Goal: Information Seeking & Learning: Learn about a topic

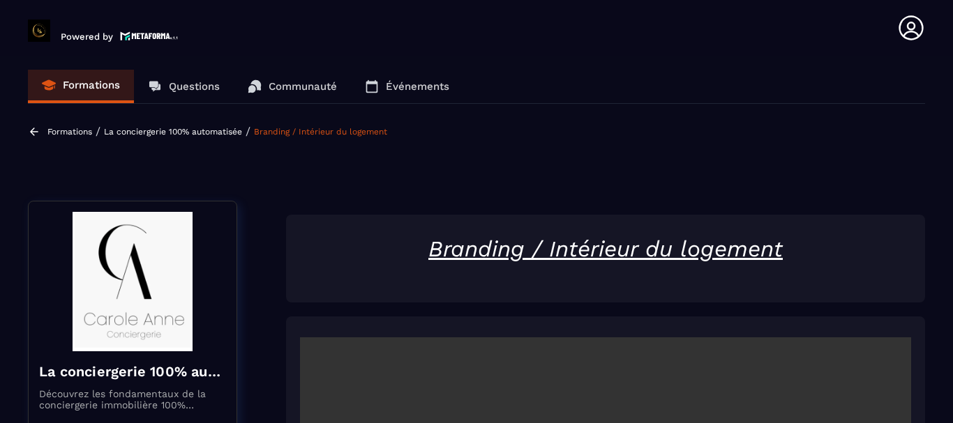
scroll to position [355, 0]
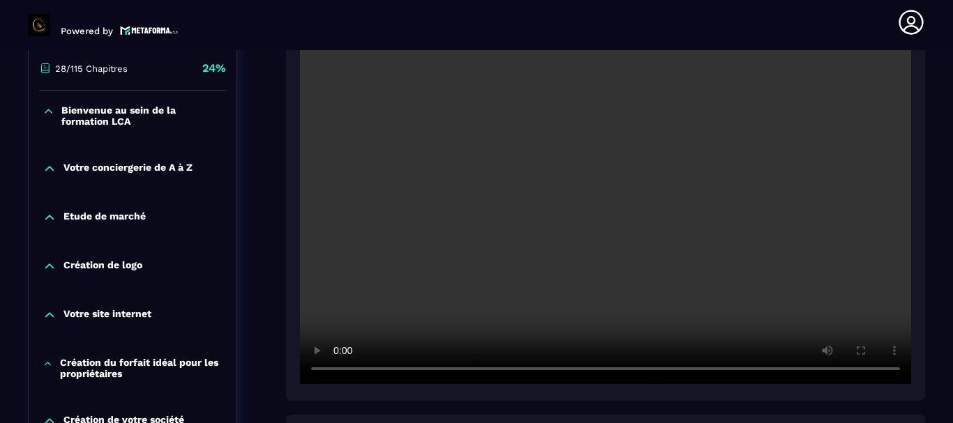
drag, startPoint x: 935, startPoint y: 220, endPoint x: 791, endPoint y: 389, distance: 222.6
click at [935, 220] on section "Formations Questions Communauté Événements Formations / La conciergerie 100% au…" at bounding box center [476, 236] width 953 height 373
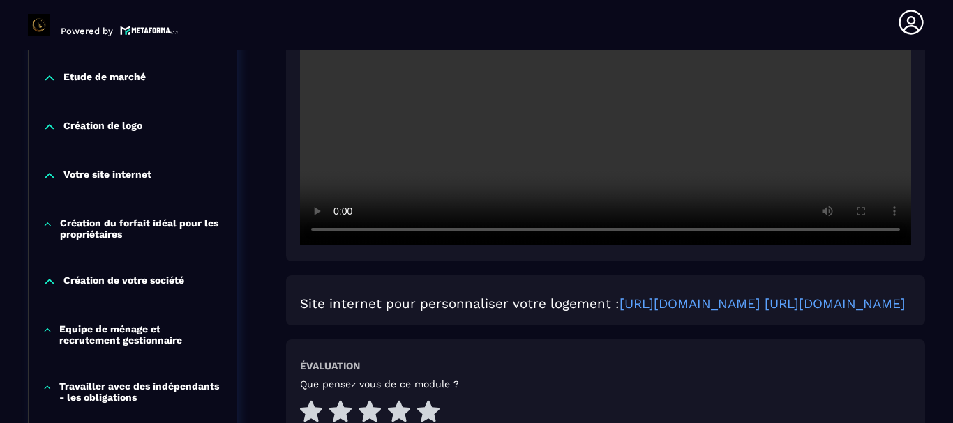
scroll to position [634, 0]
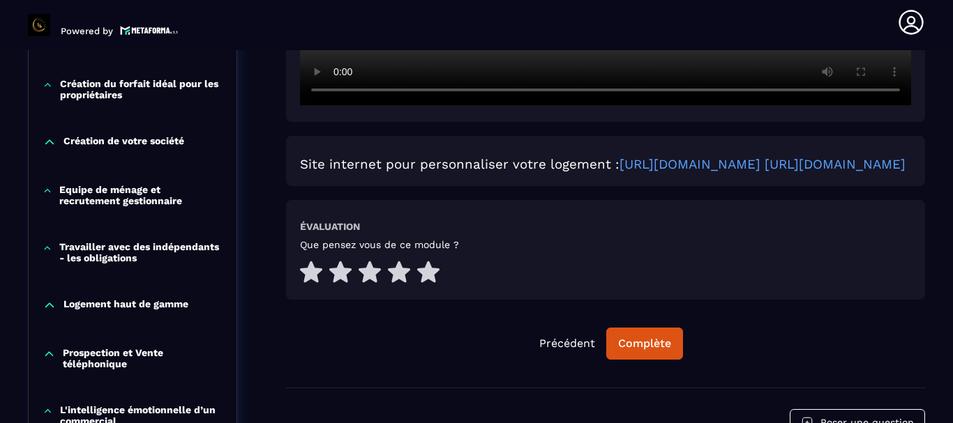
click at [158, 142] on p "Création de votre société" at bounding box center [123, 142] width 121 height 14
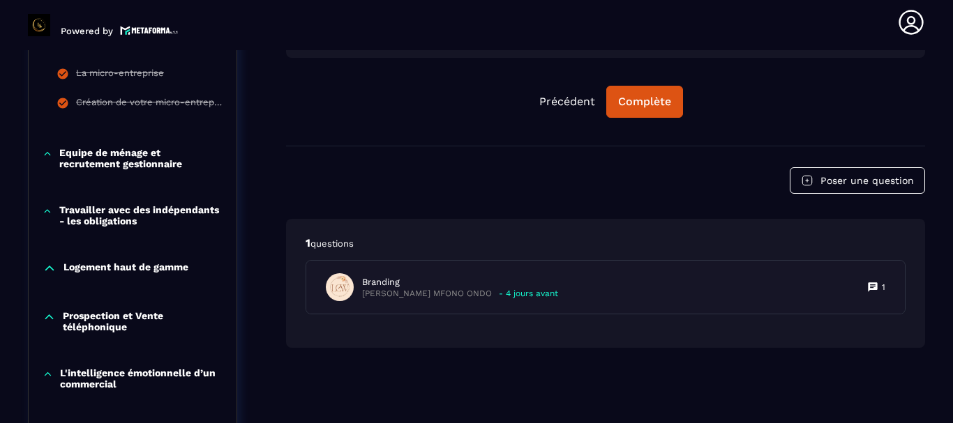
scroll to position [982, 0]
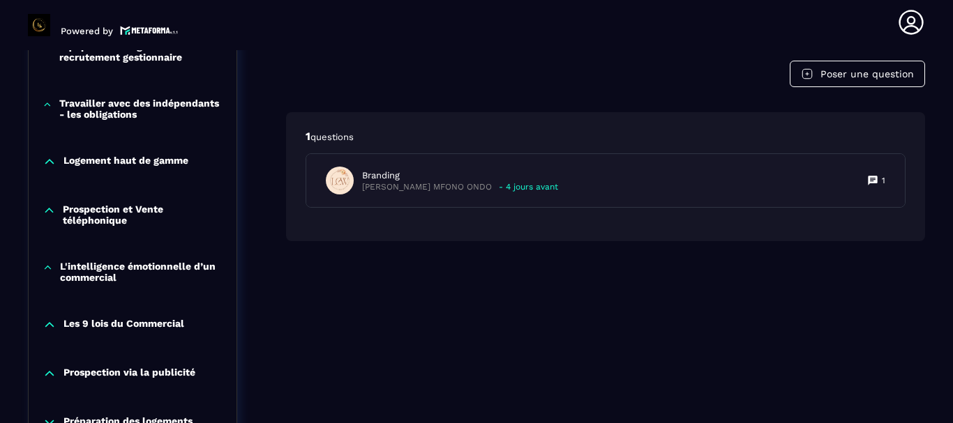
click at [106, 107] on p "Travailler avec des indépendants - les obligations" at bounding box center [140, 109] width 163 height 22
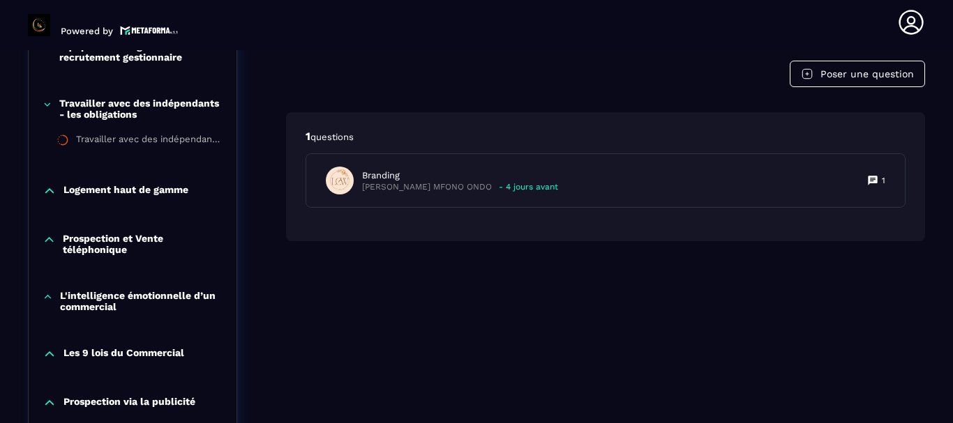
scroll to position [1052, 0]
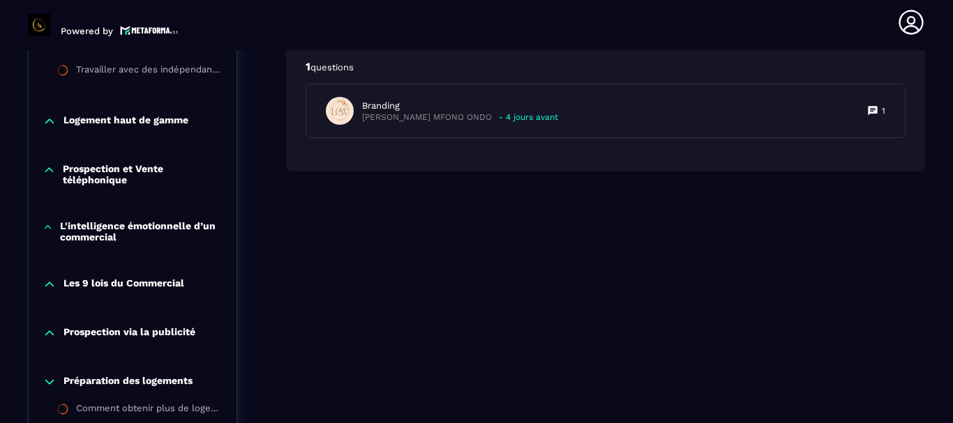
click at [110, 119] on p "Logement haut de gamme" at bounding box center [125, 121] width 125 height 14
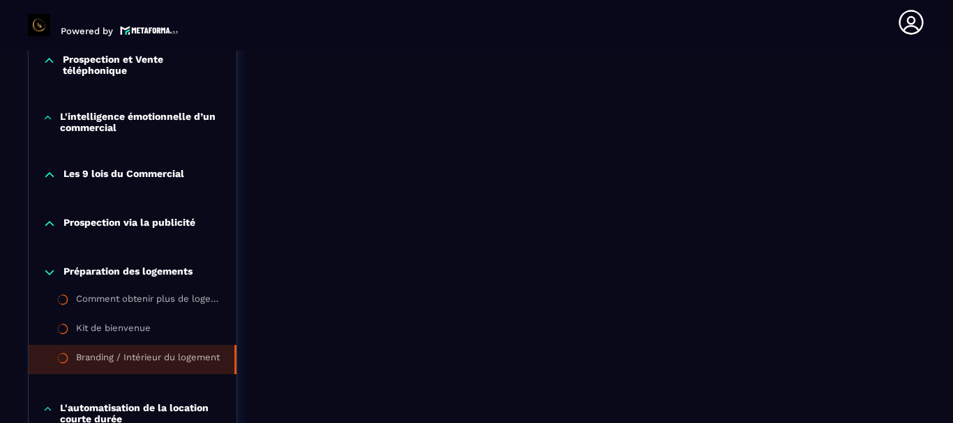
scroll to position [1192, 0]
click at [112, 60] on p "Prospection et Vente téléphonique" at bounding box center [143, 64] width 160 height 22
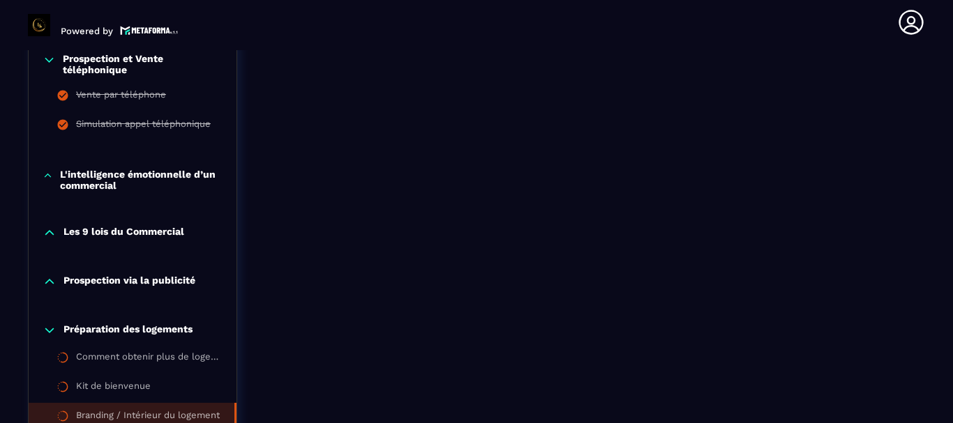
scroll to position [1261, 0]
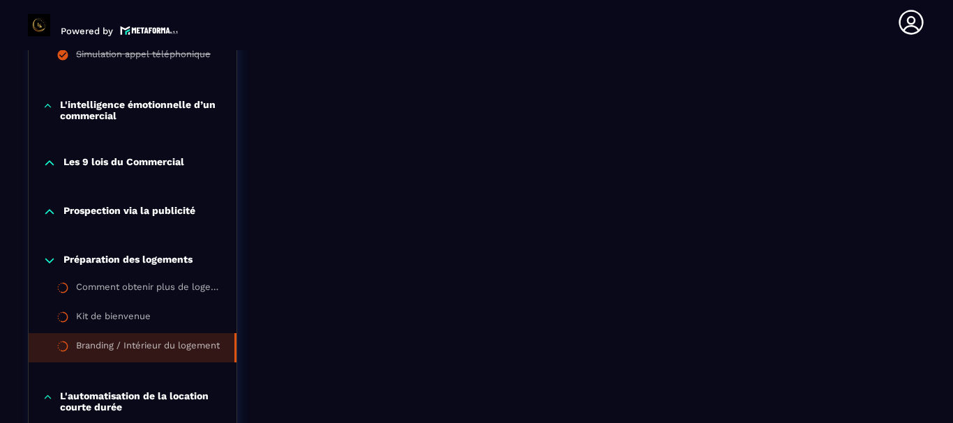
click at [118, 170] on div "Les 9 lois du Commercial" at bounding box center [133, 166] width 208 height 49
click at [103, 108] on p "L'intelligence émotionnelle d’un commercial" at bounding box center [141, 110] width 162 height 22
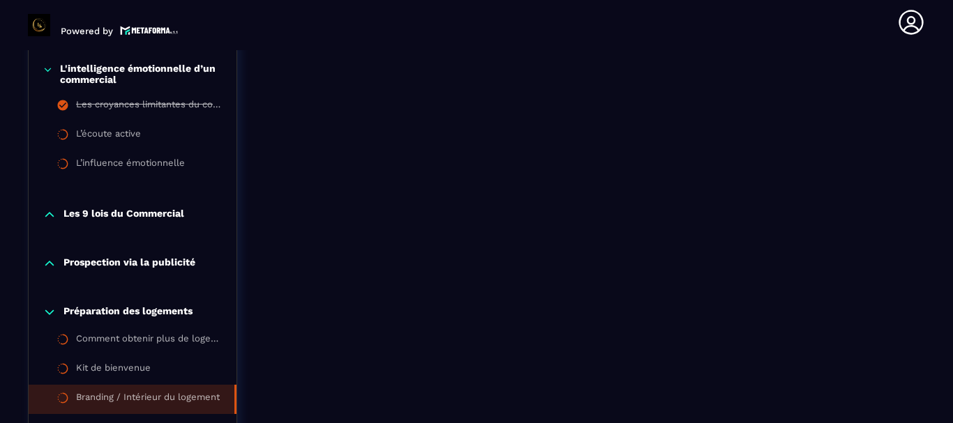
scroll to position [1331, 0]
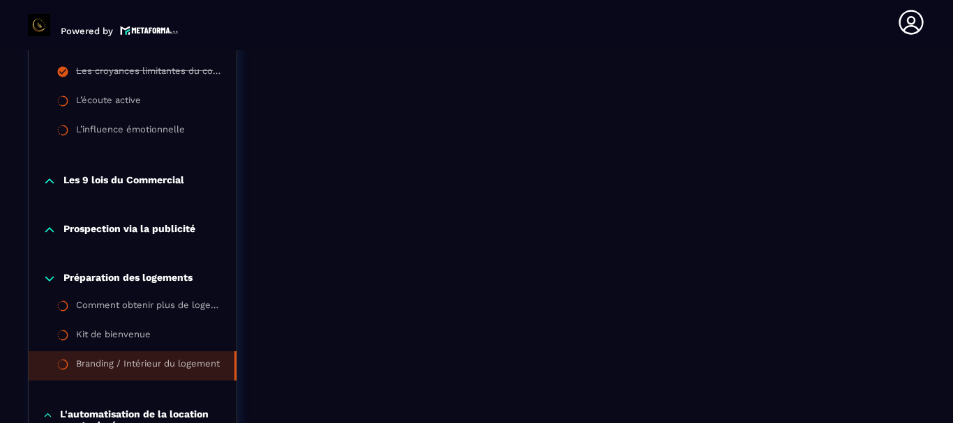
click at [107, 177] on p "Les 9 lois du Commercial" at bounding box center [123, 181] width 121 height 14
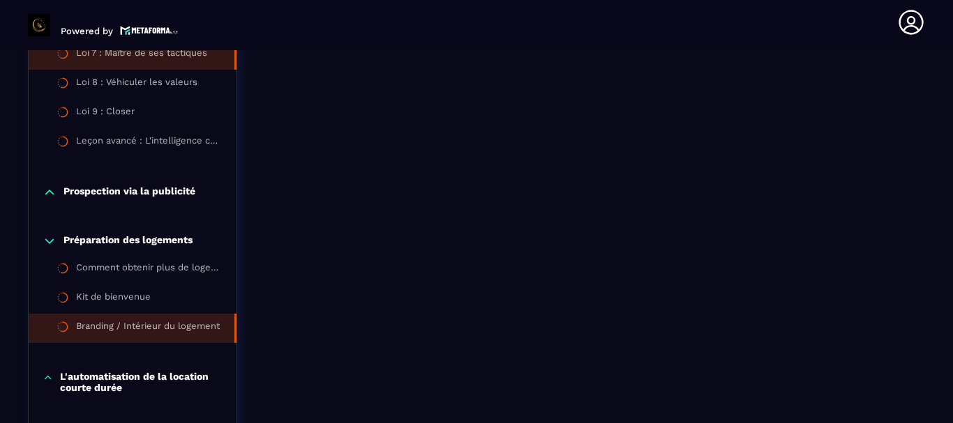
scroll to position [1680, 0]
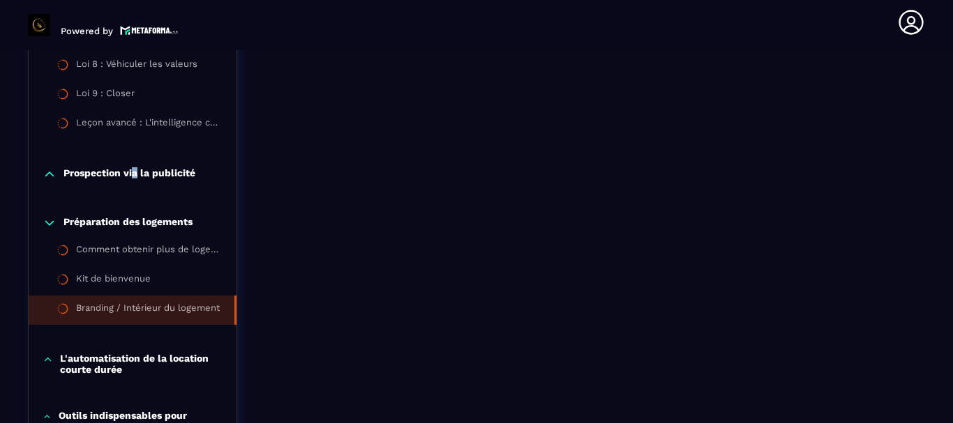
click at [135, 170] on p "Prospection via la publicité" at bounding box center [129, 174] width 132 height 14
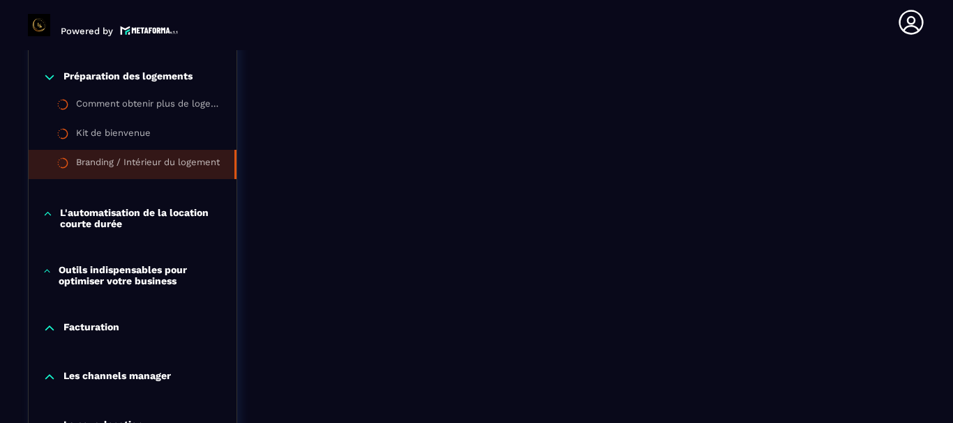
scroll to position [1959, 0]
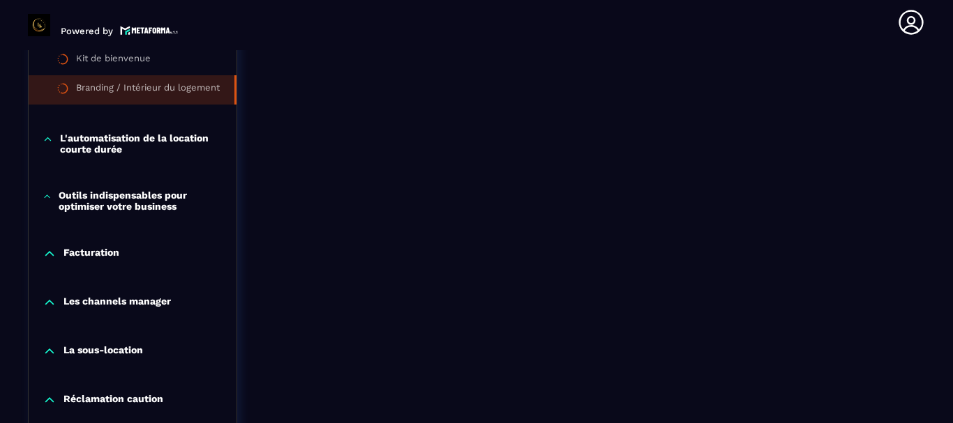
click at [134, 142] on p "L'automatisation de la location courte durée" at bounding box center [141, 143] width 162 height 22
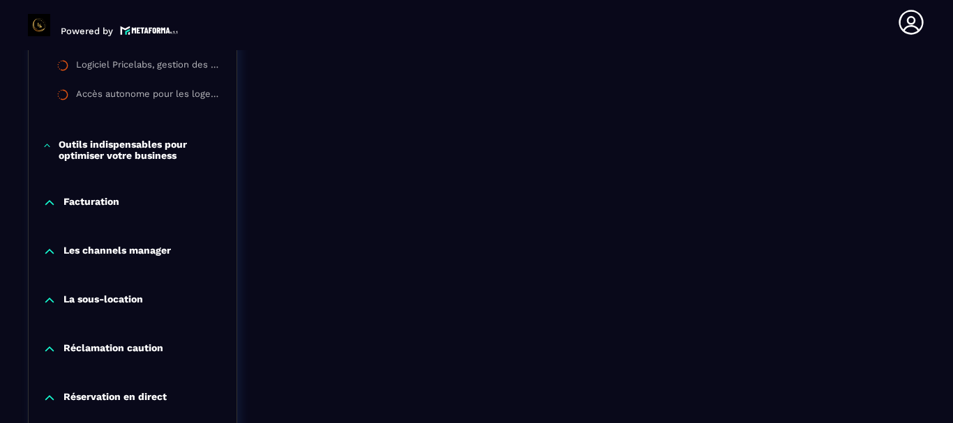
scroll to position [2098, 0]
click at [132, 146] on p "Outils indispensables pour optimiser votre business" at bounding box center [141, 149] width 164 height 22
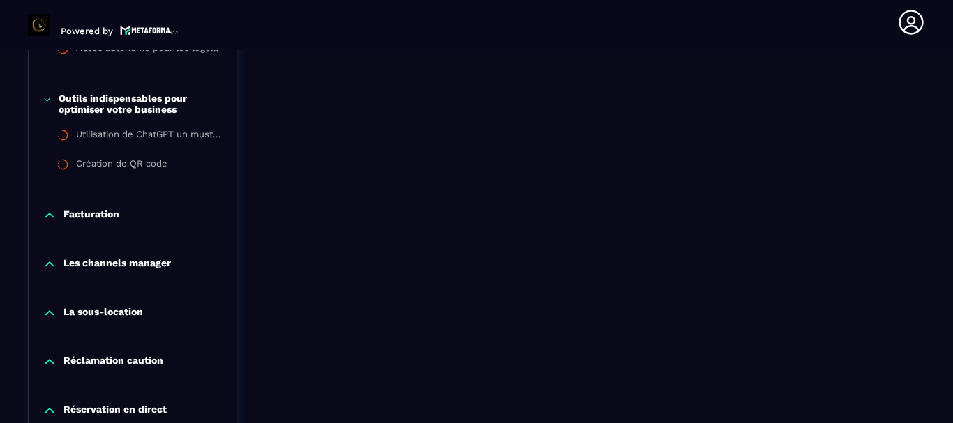
scroll to position [2168, 0]
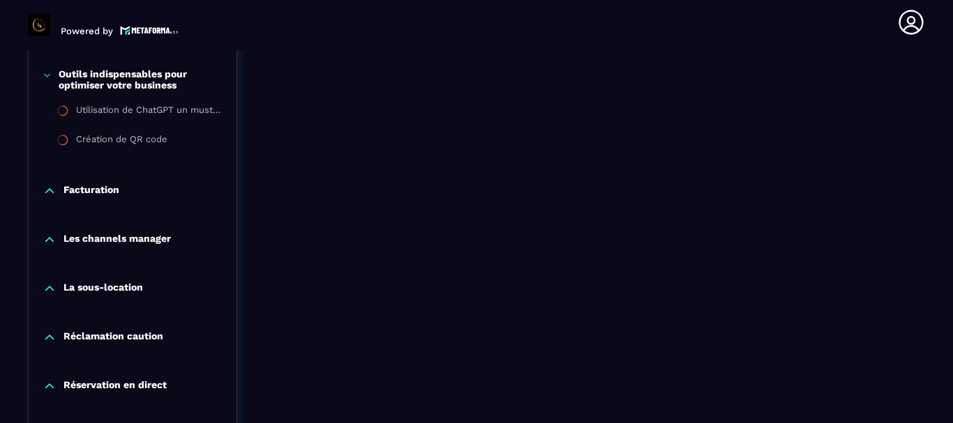
click at [95, 192] on p "Facturation" at bounding box center [91, 191] width 56 height 14
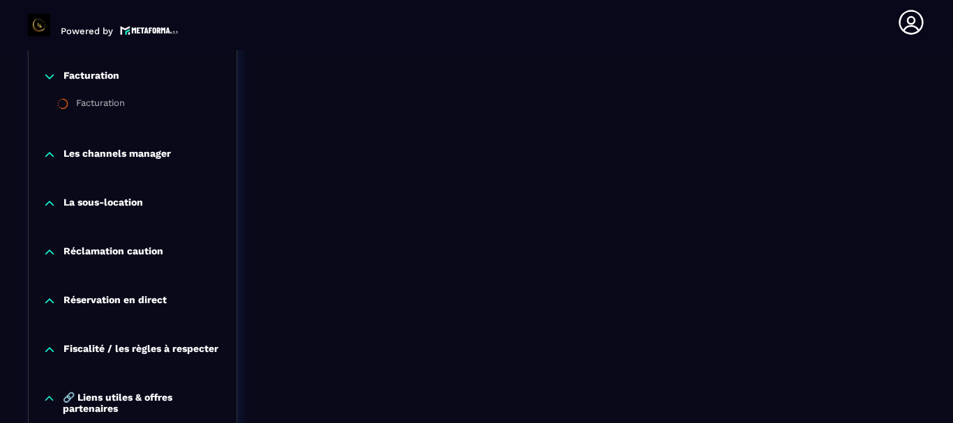
scroll to position [2307, 0]
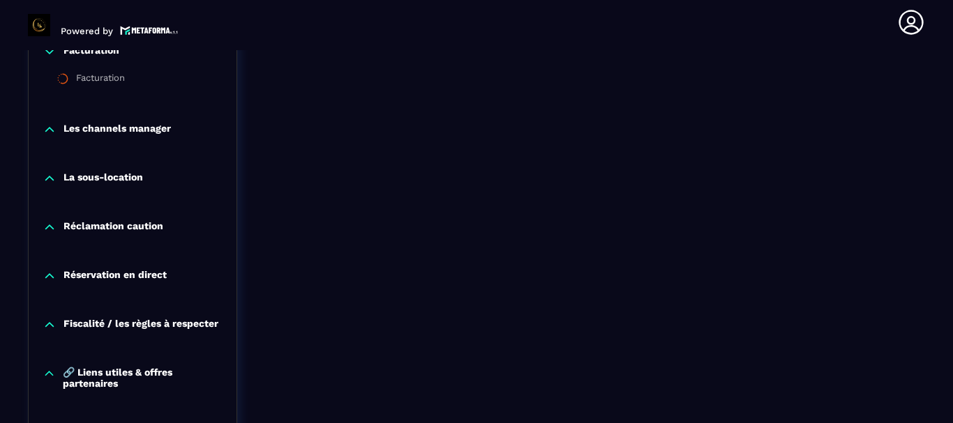
click at [105, 126] on p "Les channels manager" at bounding box center [116, 130] width 107 height 14
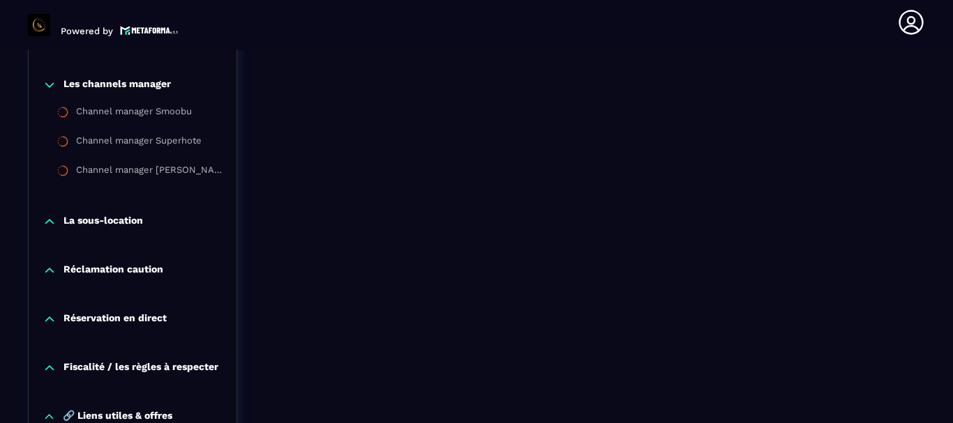
scroll to position [2377, 0]
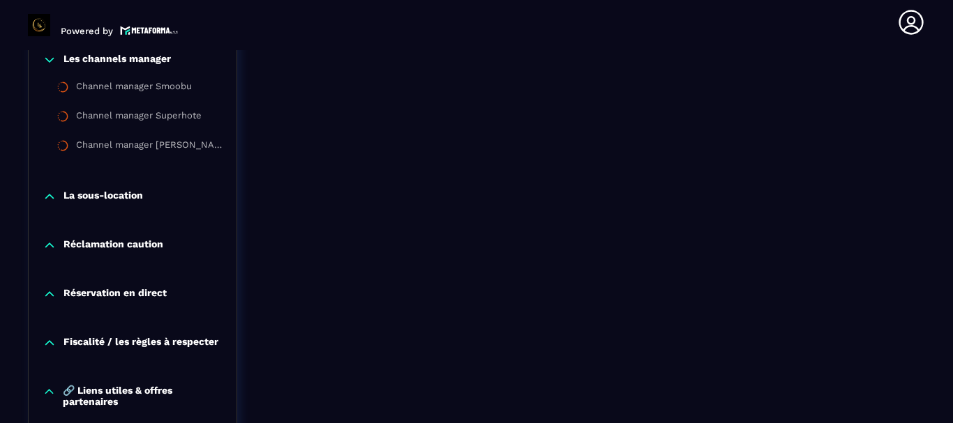
click at [112, 189] on div "La sous-location" at bounding box center [133, 200] width 208 height 49
click at [119, 190] on p "La sous-location" at bounding box center [102, 197] width 79 height 14
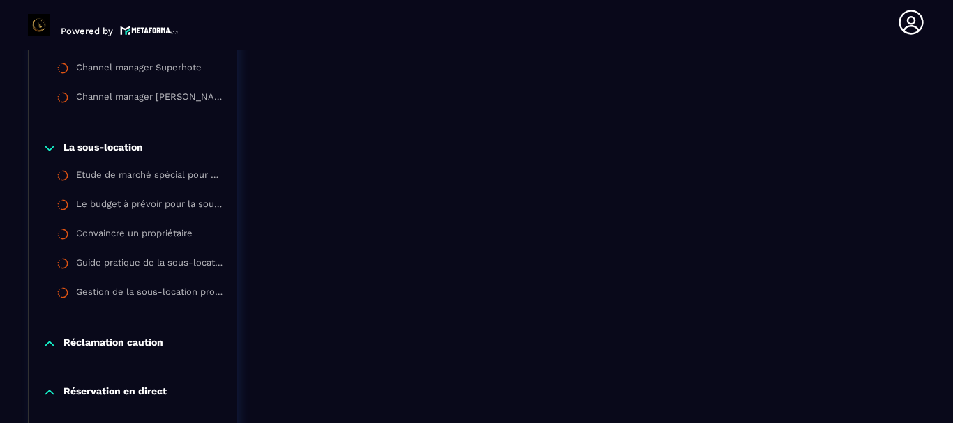
scroll to position [2447, 0]
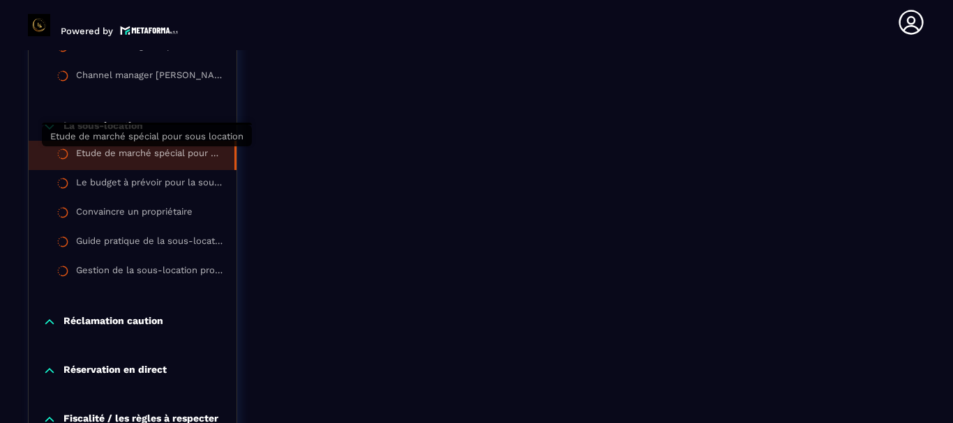
click at [159, 153] on div "Etude de marché spécial pour sous location" at bounding box center [148, 155] width 144 height 15
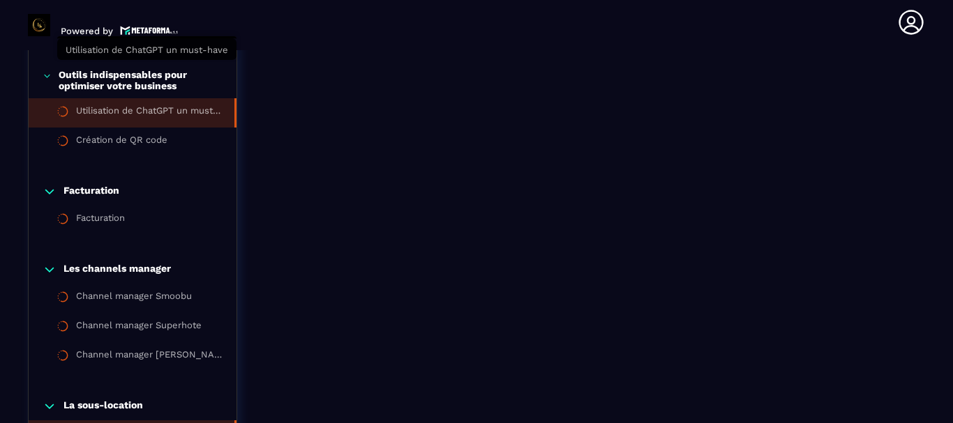
scroll to position [2307, 0]
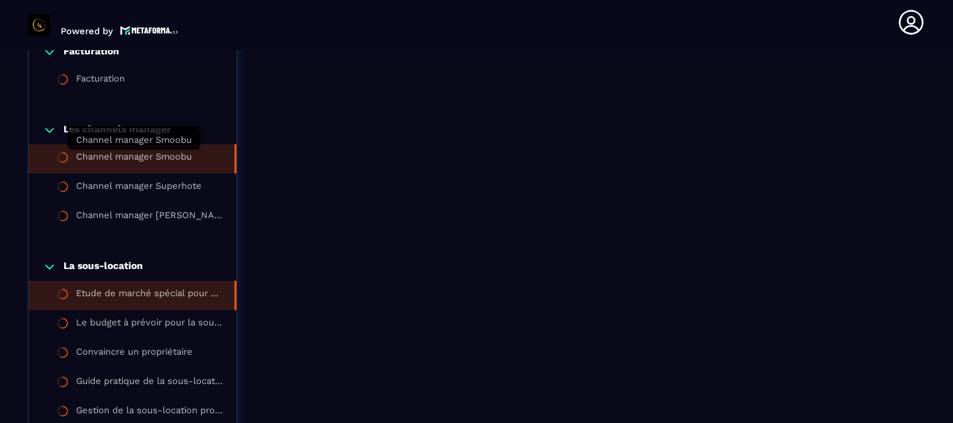
click at [153, 156] on div "Channel manager Smoobu" at bounding box center [134, 158] width 116 height 15
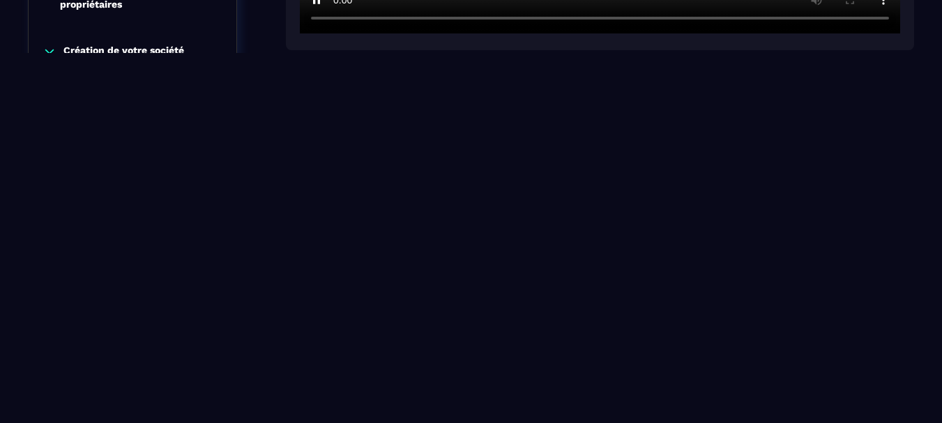
scroll to position [741, 0]
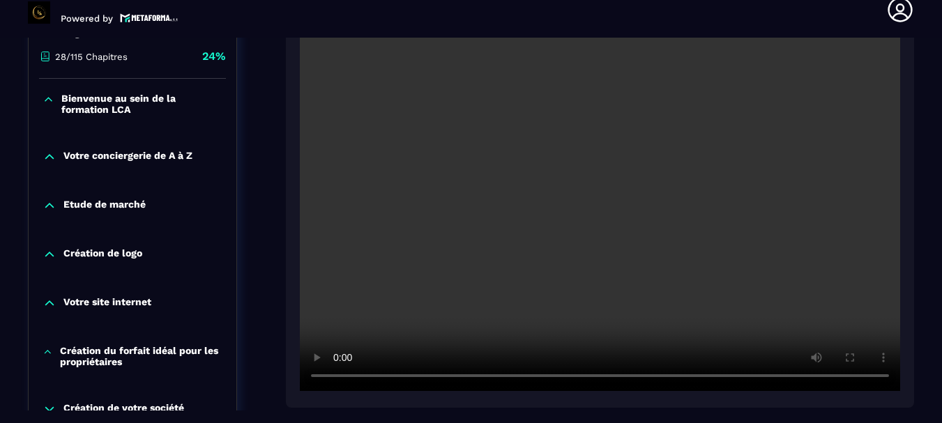
scroll to position [0, 0]
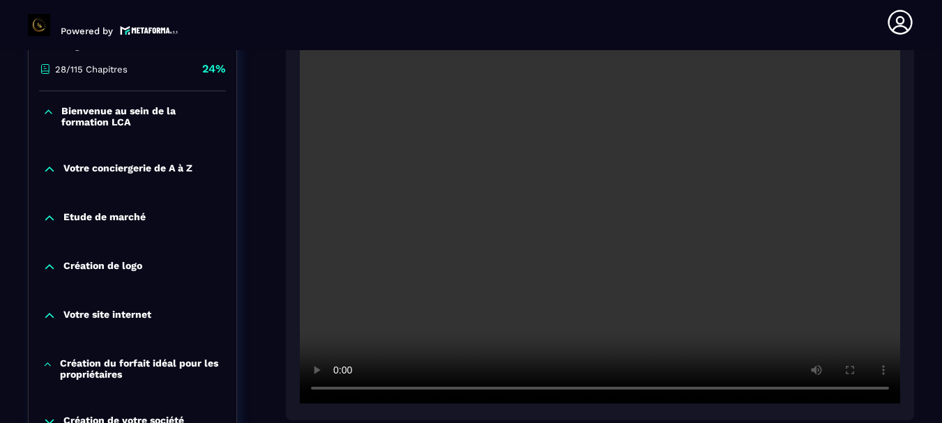
click at [602, 344] on video at bounding box center [600, 203] width 600 height 400
